Goal: Register for event/course

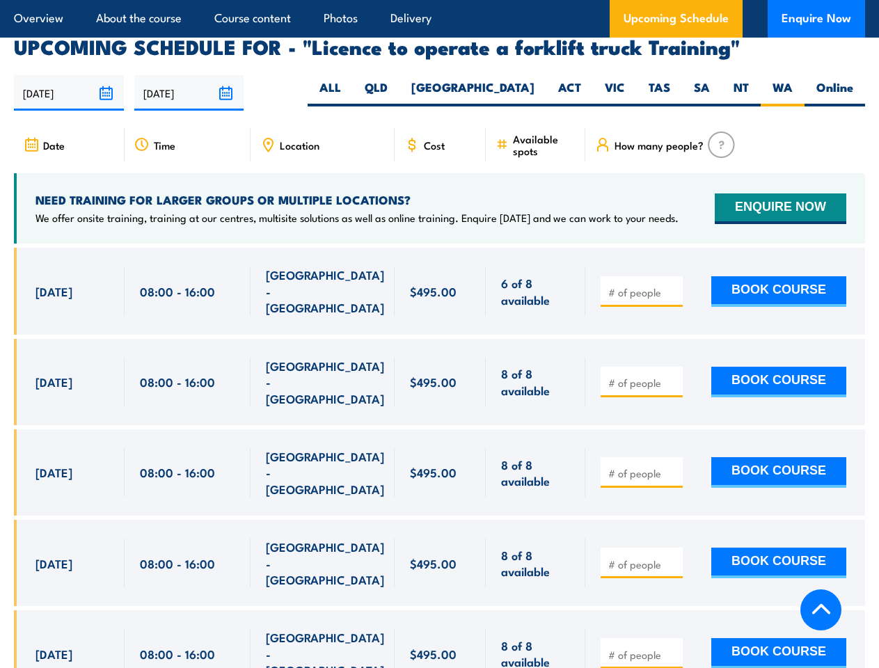
click at [439, 0] on article "Overview About the course Course content Photos Delivery Upcoming Schedule Enqu…" at bounding box center [439, 19] width 851 height 38
click at [69, 75] on input "[DATE]" at bounding box center [69, 92] width 110 height 35
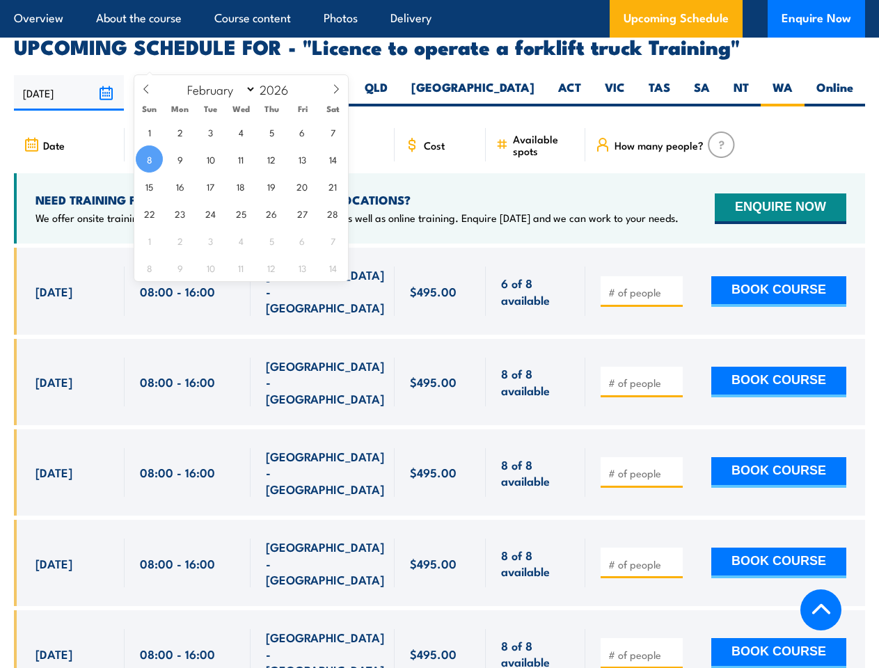
click at [189, 75] on input "[DATE]" at bounding box center [189, 92] width 110 height 35
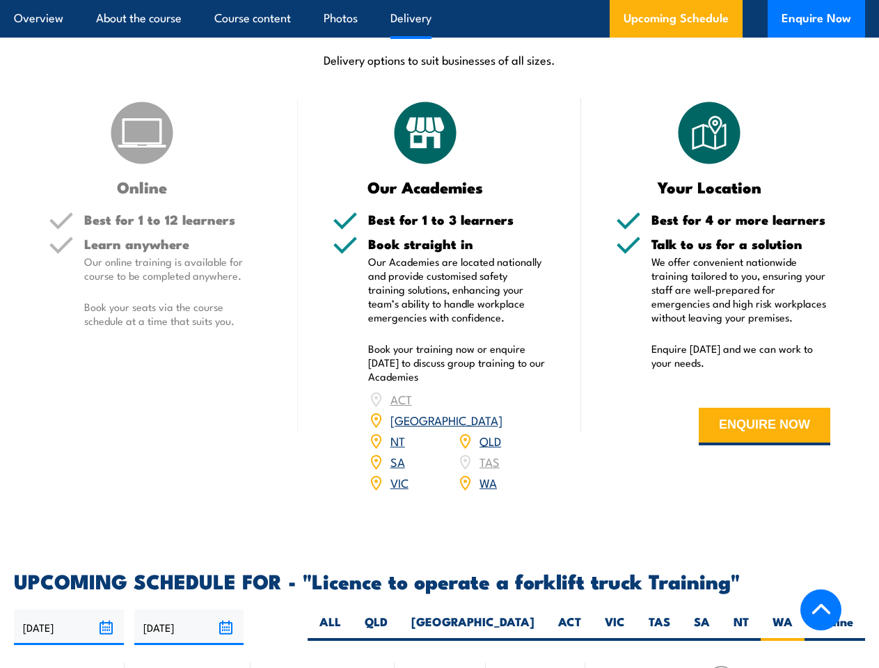
click at [439, 0] on article "Overview About the course Course content Photos Delivery Upcoming Schedule Enqu…" at bounding box center [439, 19] width 851 height 38
click at [69, 609] on input "[DATE]" at bounding box center [69, 626] width 110 height 35
click at [189, 609] on input "[DATE]" at bounding box center [189, 626] width 110 height 35
